Goal: Information Seeking & Learning: Learn about a topic

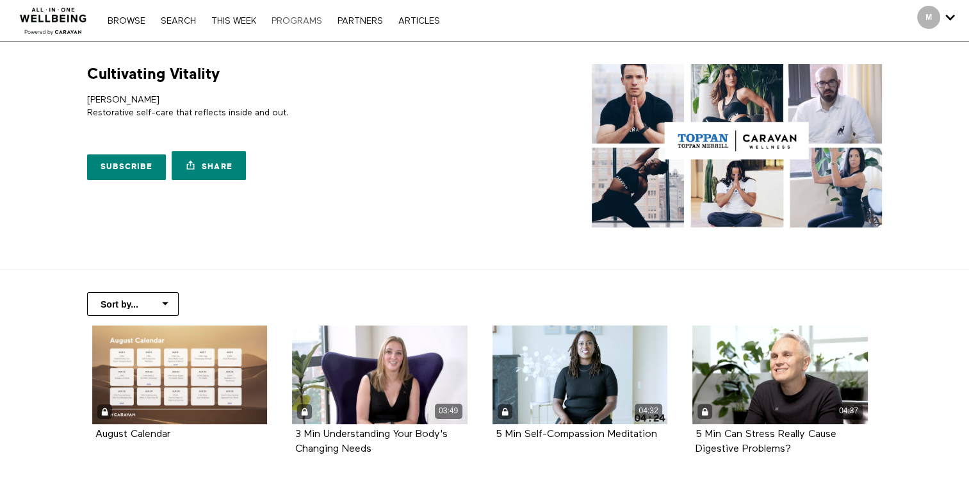
click at [301, 24] on link "PROGRAMS" at bounding box center [296, 21] width 63 height 9
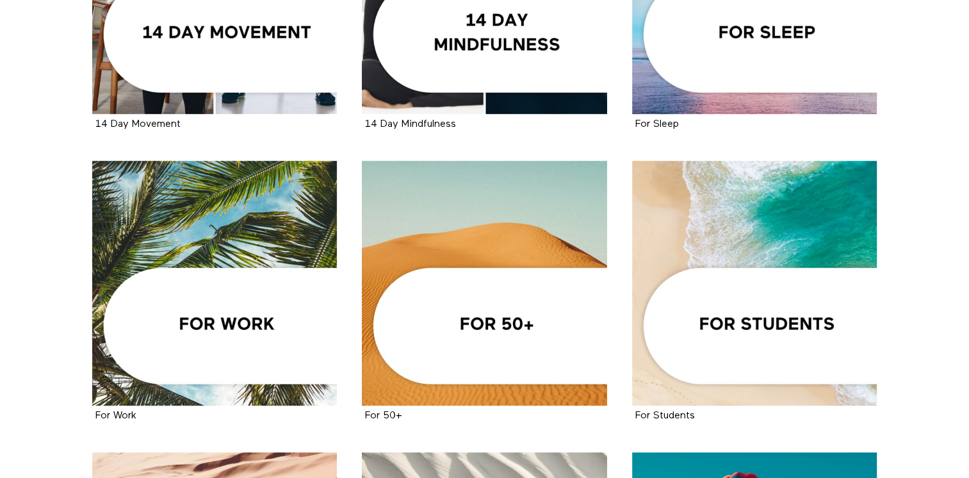
scroll to position [426, 0]
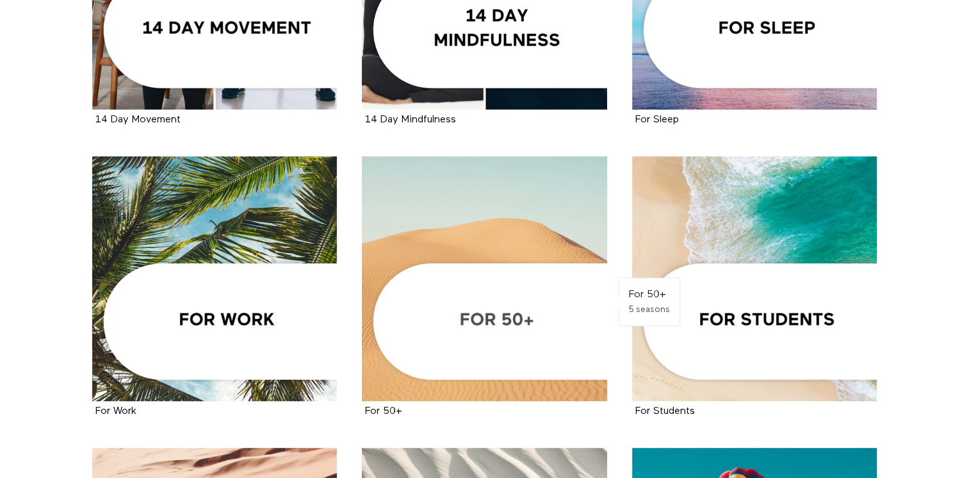
click at [489, 311] on div at bounding box center [484, 278] width 245 height 245
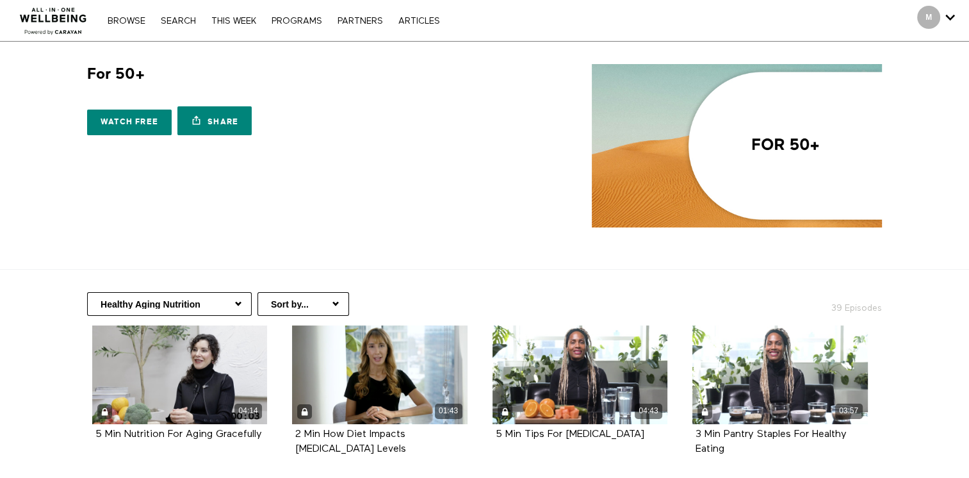
scroll to position [213, 0]
